Goal: Check status: Check status

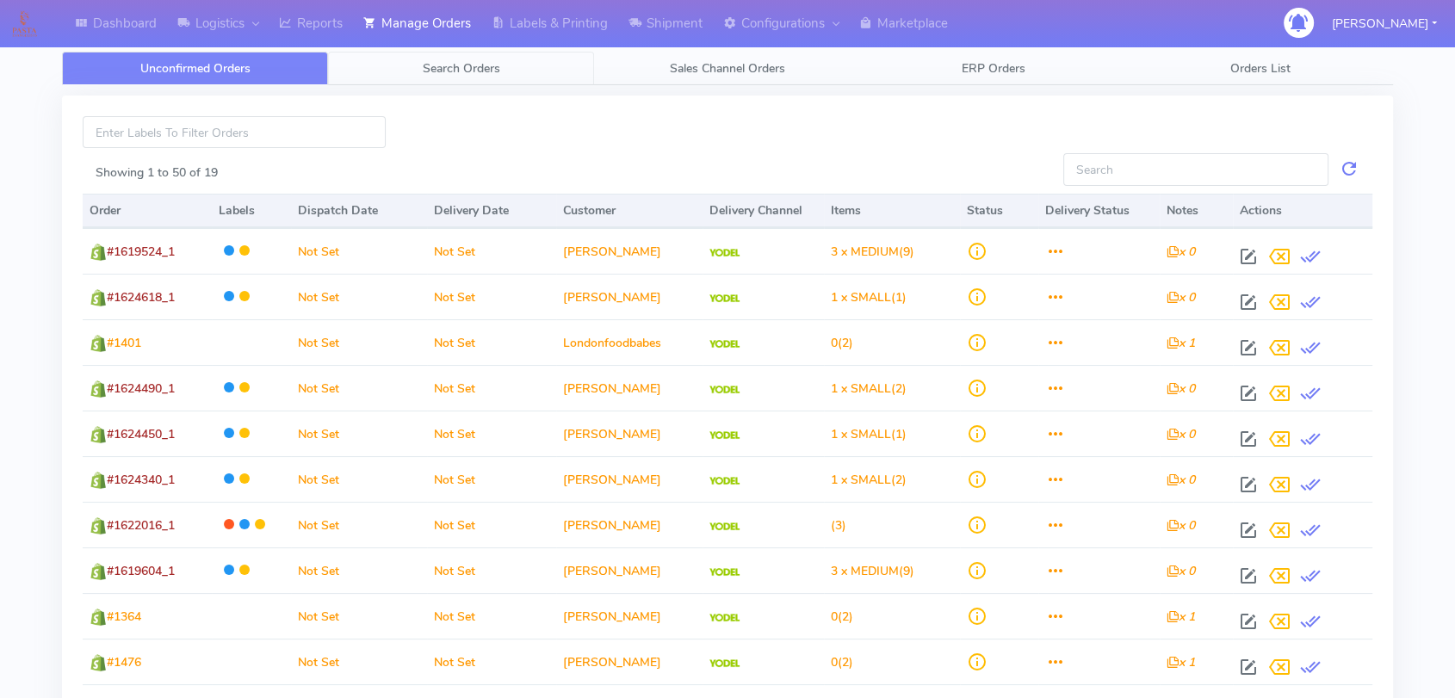
click at [445, 76] on span "Search Orders" at bounding box center [461, 68] width 77 height 16
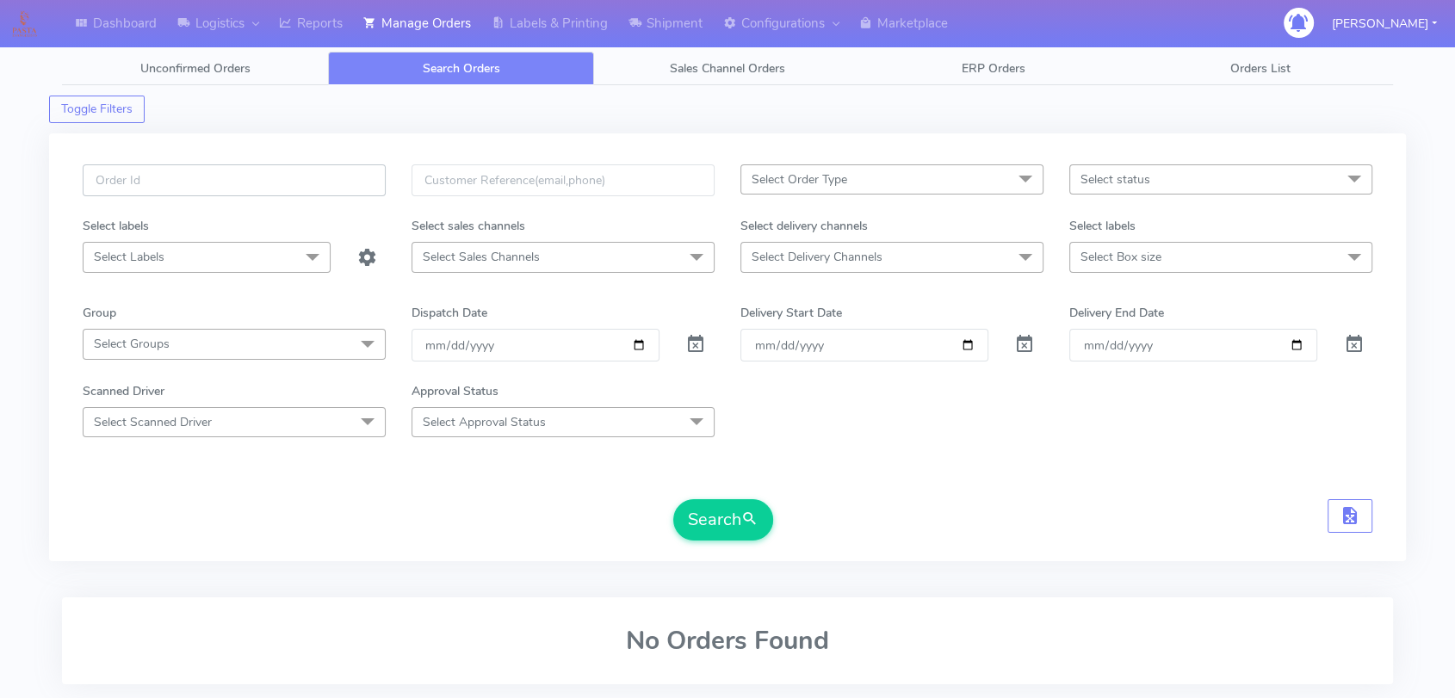
click at [239, 174] on input "text" at bounding box center [234, 180] width 303 height 32
paste input "1619424"
type input "1619424"
click at [689, 340] on span at bounding box center [695, 348] width 21 height 16
click at [715, 516] on button "Search" at bounding box center [723, 519] width 100 height 41
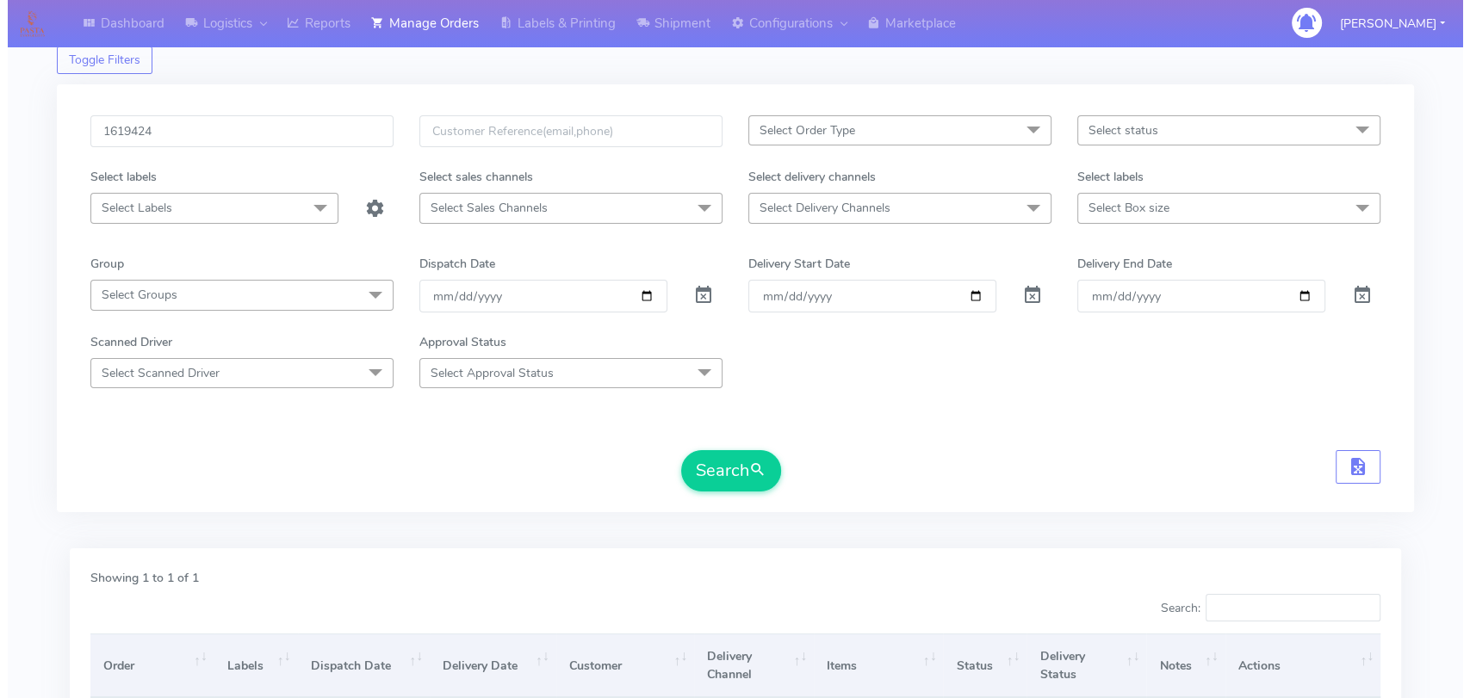
scroll to position [254, 0]
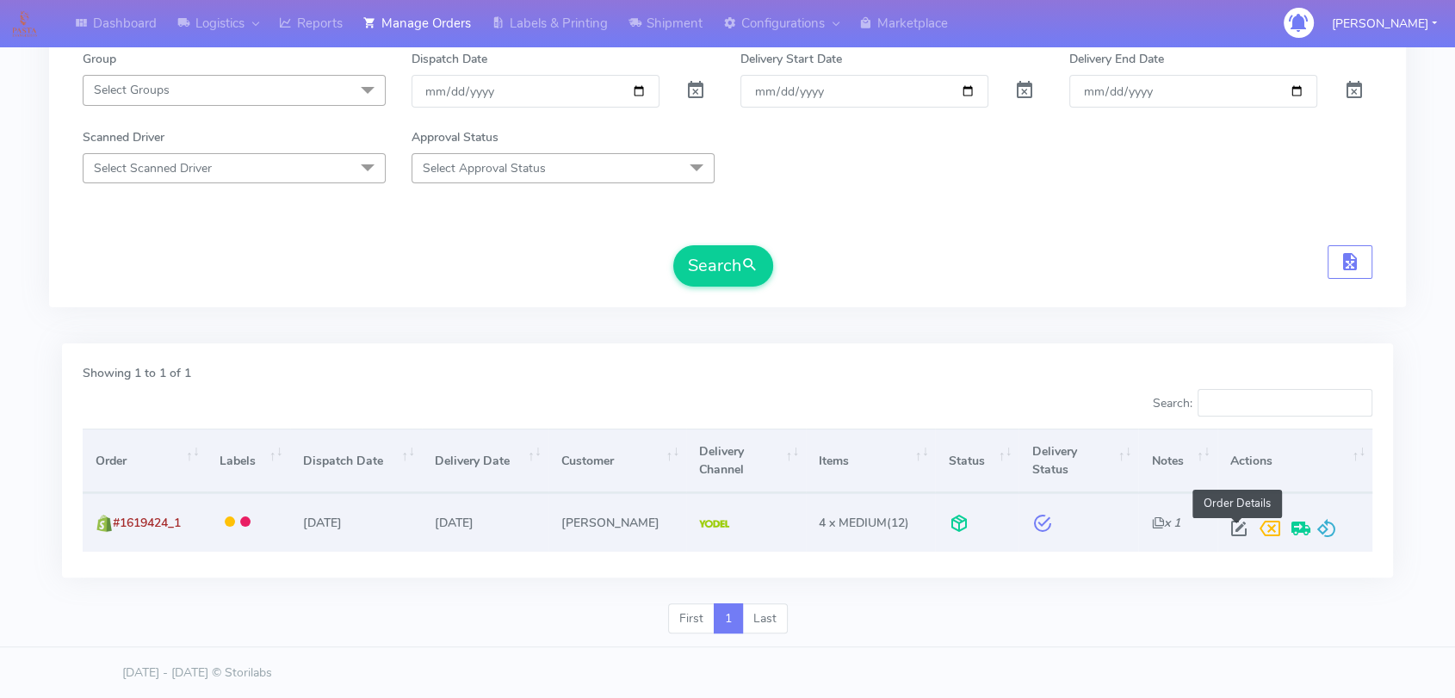
click at [1231, 525] on span at bounding box center [1238, 532] width 31 height 16
select select "5"
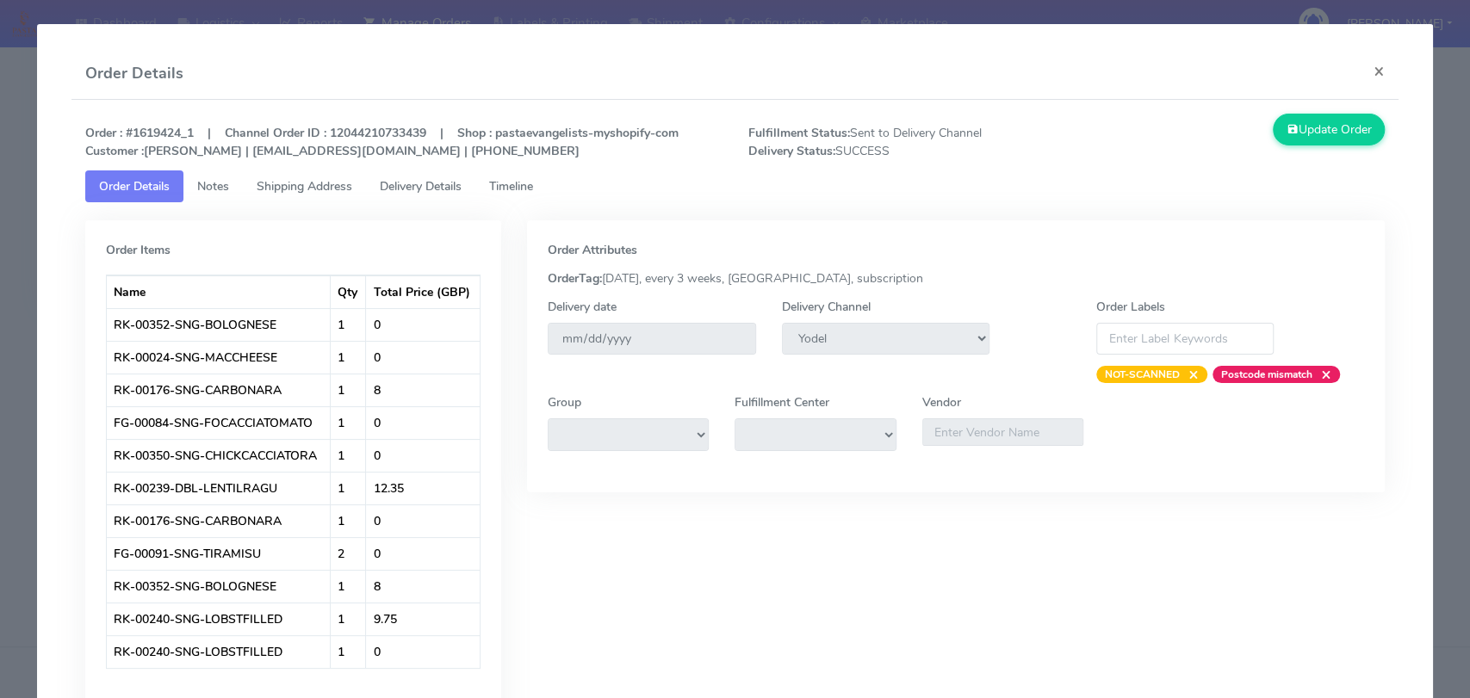
click at [406, 189] on span "Delivery Details" at bounding box center [421, 186] width 82 height 16
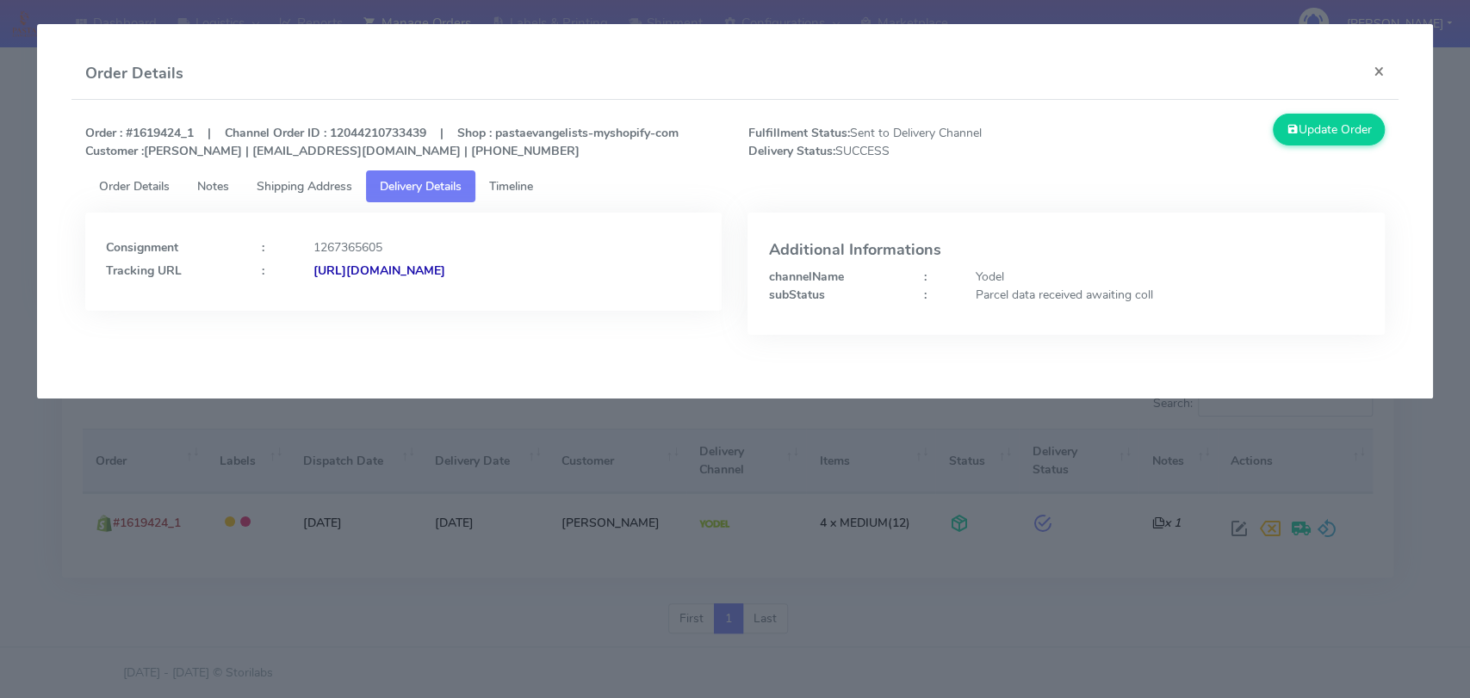
click at [527, 187] on span "Timeline" at bounding box center [511, 186] width 44 height 16
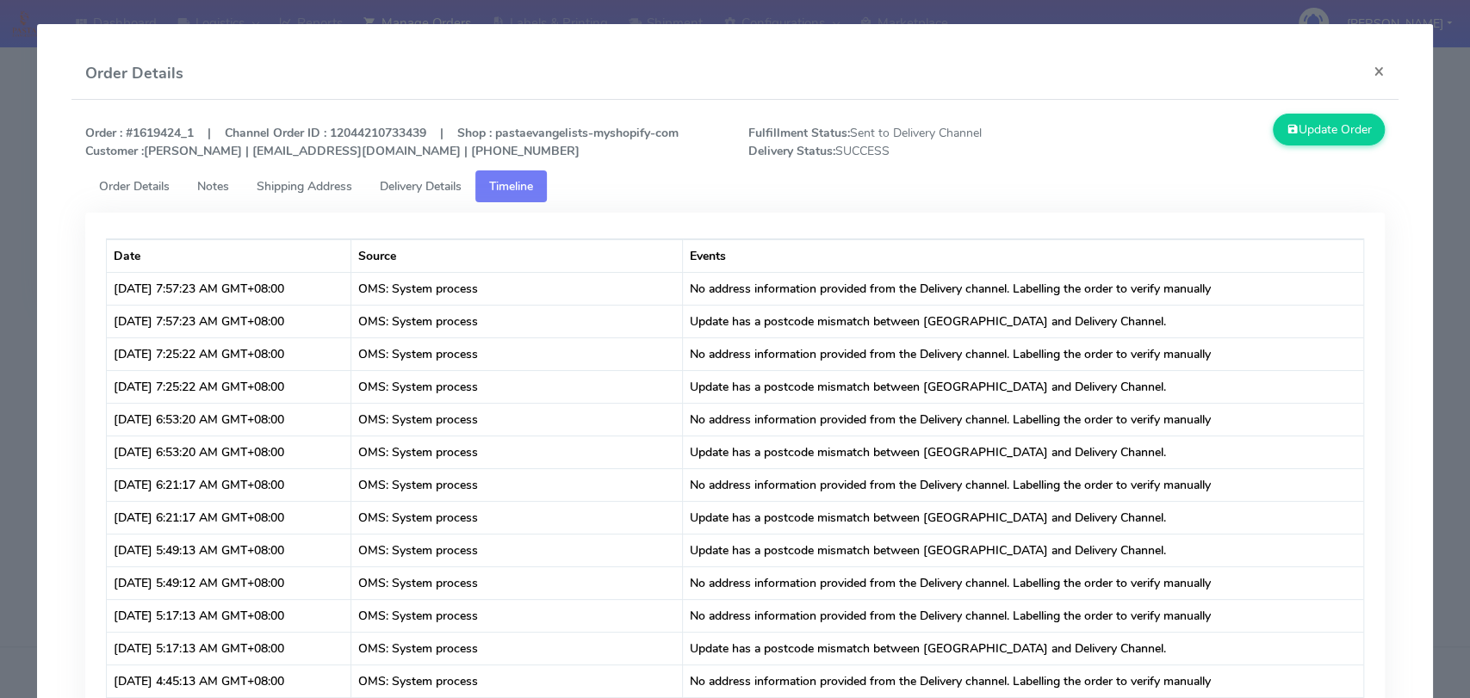
click at [440, 182] on span "Delivery Details" at bounding box center [421, 186] width 82 height 16
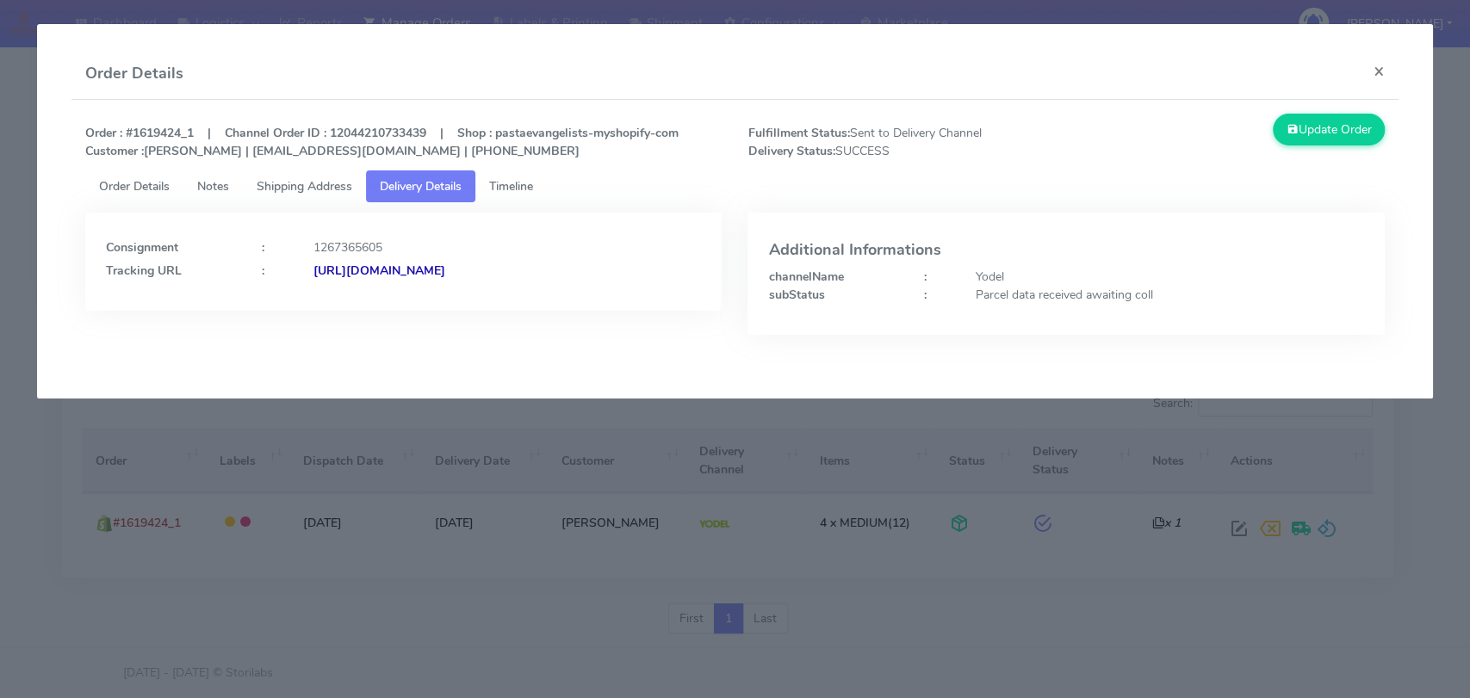
drag, startPoint x: 672, startPoint y: 283, endPoint x: 497, endPoint y: 265, distance: 175.7
click at [497, 265] on div "Consignment : 1267365605 Tracking URL : [URL][DOMAIN_NAME]" at bounding box center [403, 262] width 636 height 98
copy strong "/JJD0002249960884020"
